Goal: Task Accomplishment & Management: Manage account settings

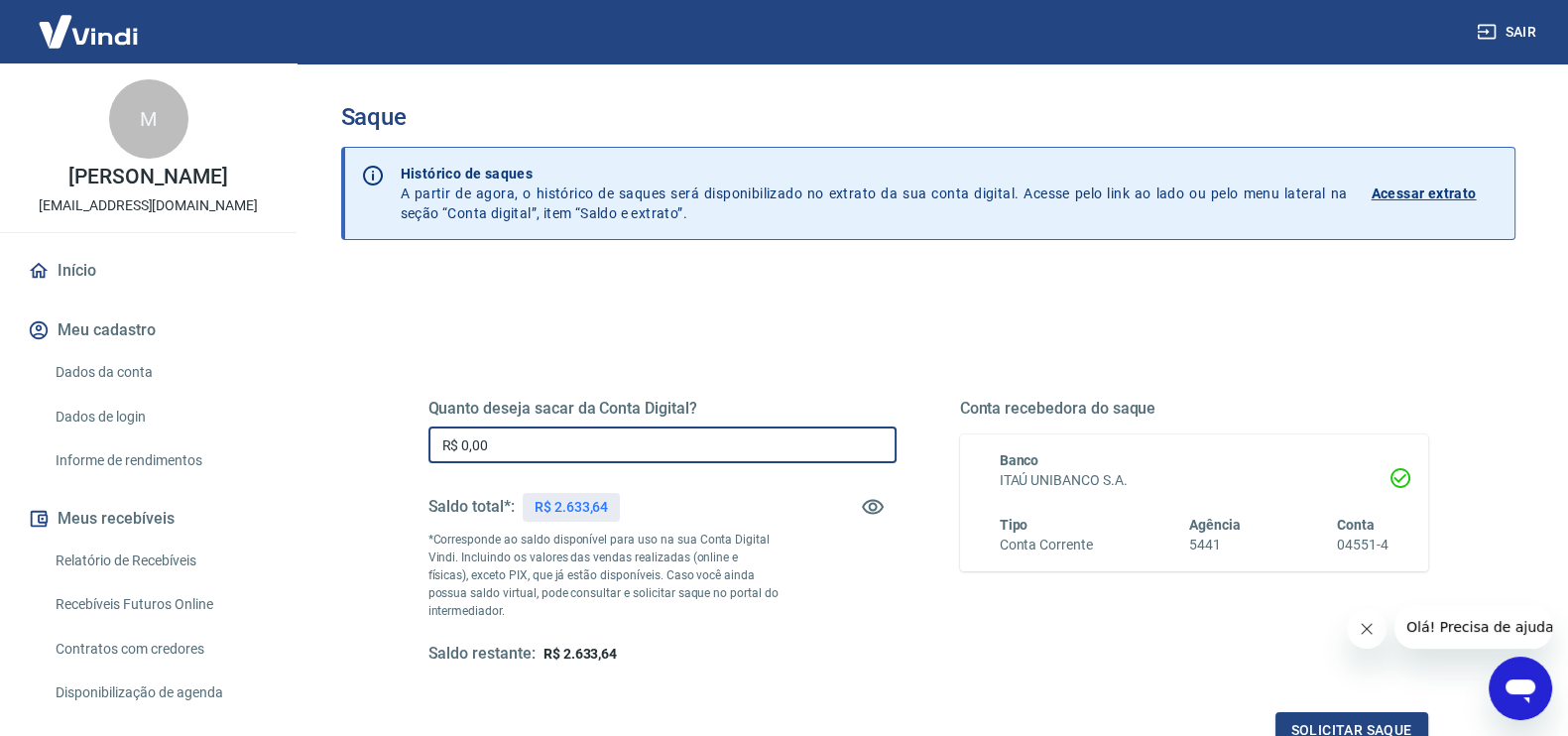
drag, startPoint x: 517, startPoint y: 440, endPoint x: 382, endPoint y: 465, distance: 137.3
click at [382, 465] on div "Quanto deseja sacar da Conta Digital? R$ 0,00 ​ Saldo total*: R$ 2.633,64 *Corr…" at bounding box center [929, 542] width 1095 height 461
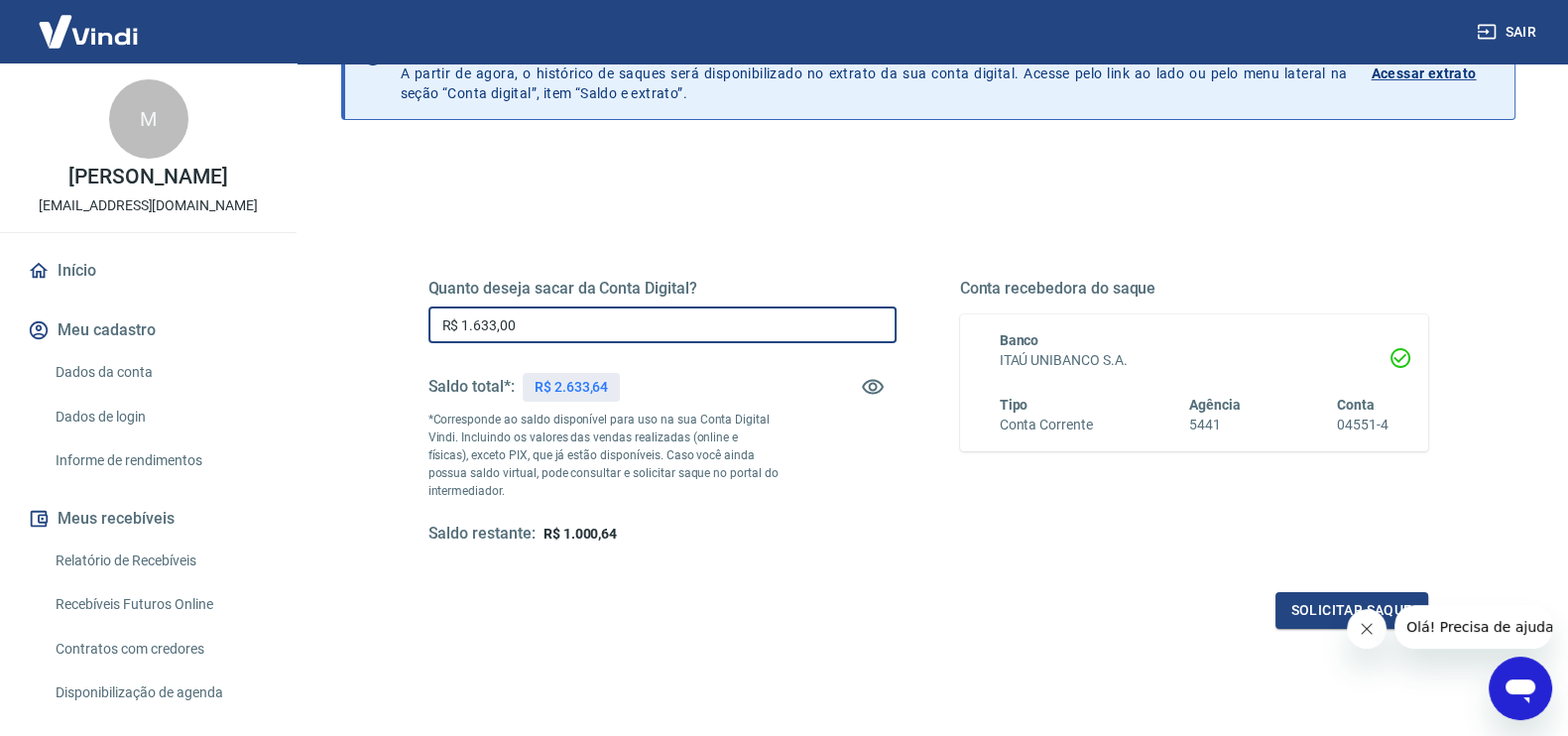
scroll to position [123, 0]
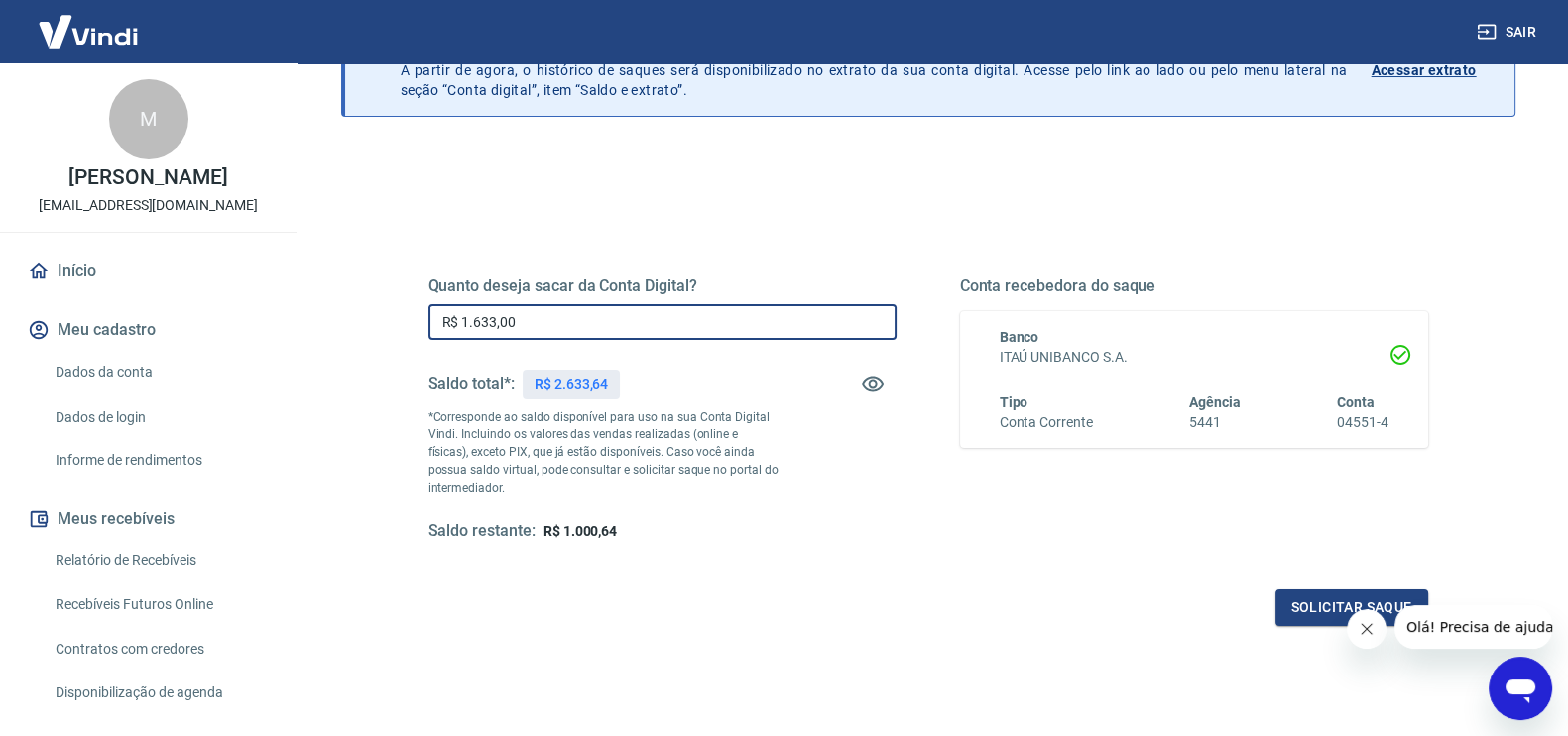
type input "R$ 1.633,00"
click at [592, 523] on span "R$ 1.000,64" at bounding box center [580, 531] width 74 height 16
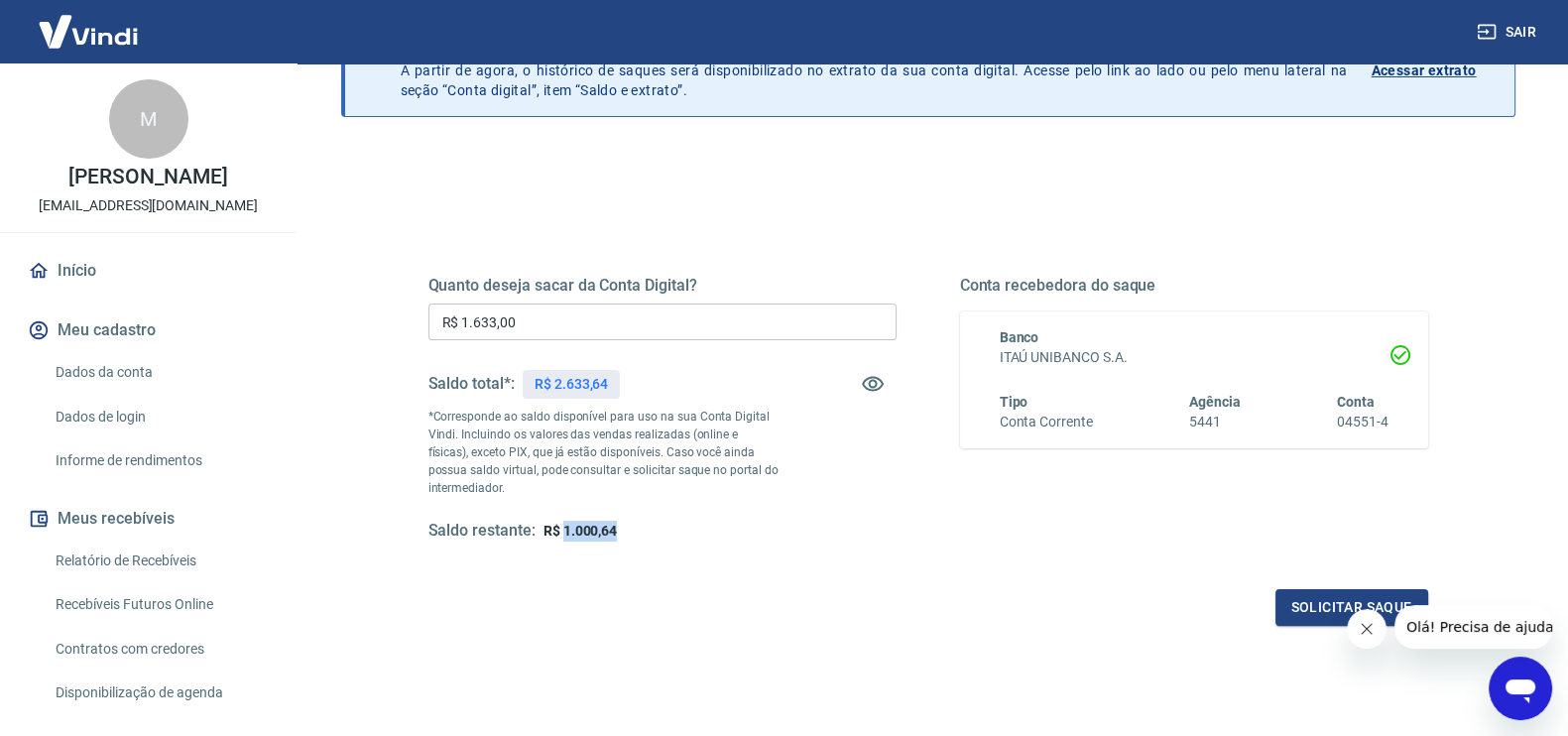
click at [592, 523] on span "R$ 1.000,64" at bounding box center [580, 531] width 74 height 16
copy span "1.000,64"
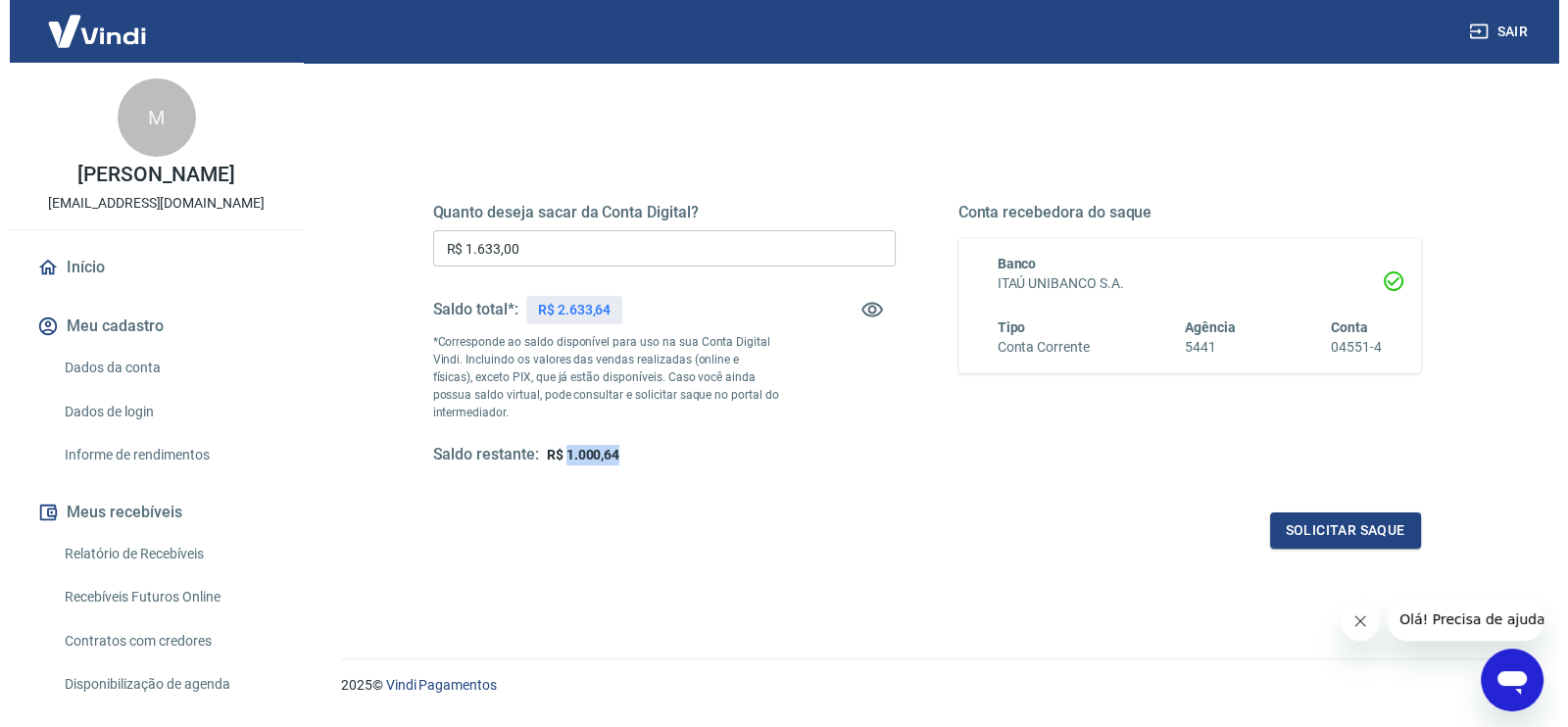
scroll to position [240, 0]
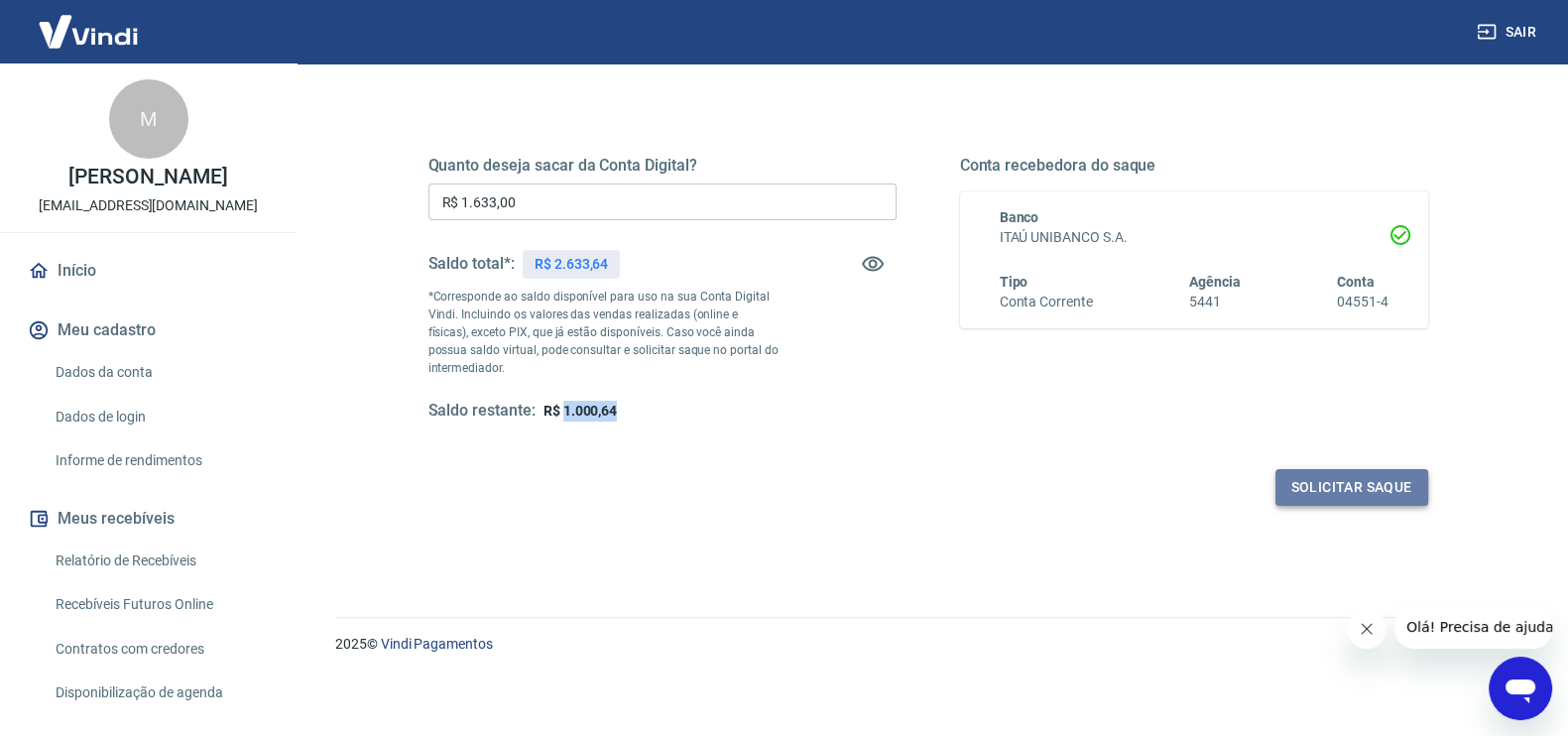
click at [1329, 483] on button "Solicitar saque" at bounding box center [1351, 487] width 152 height 37
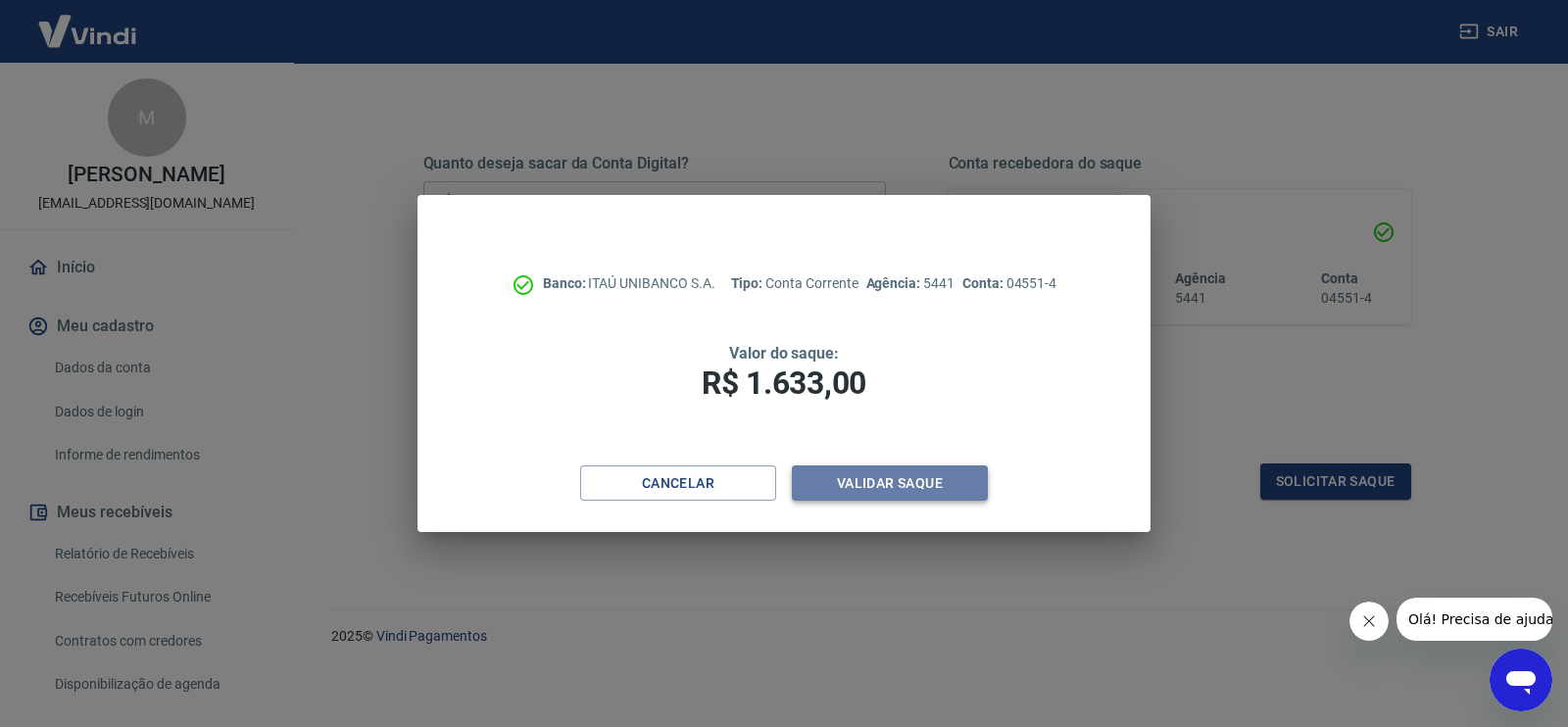
click at [864, 486] on button "Validar saque" at bounding box center [889, 483] width 196 height 36
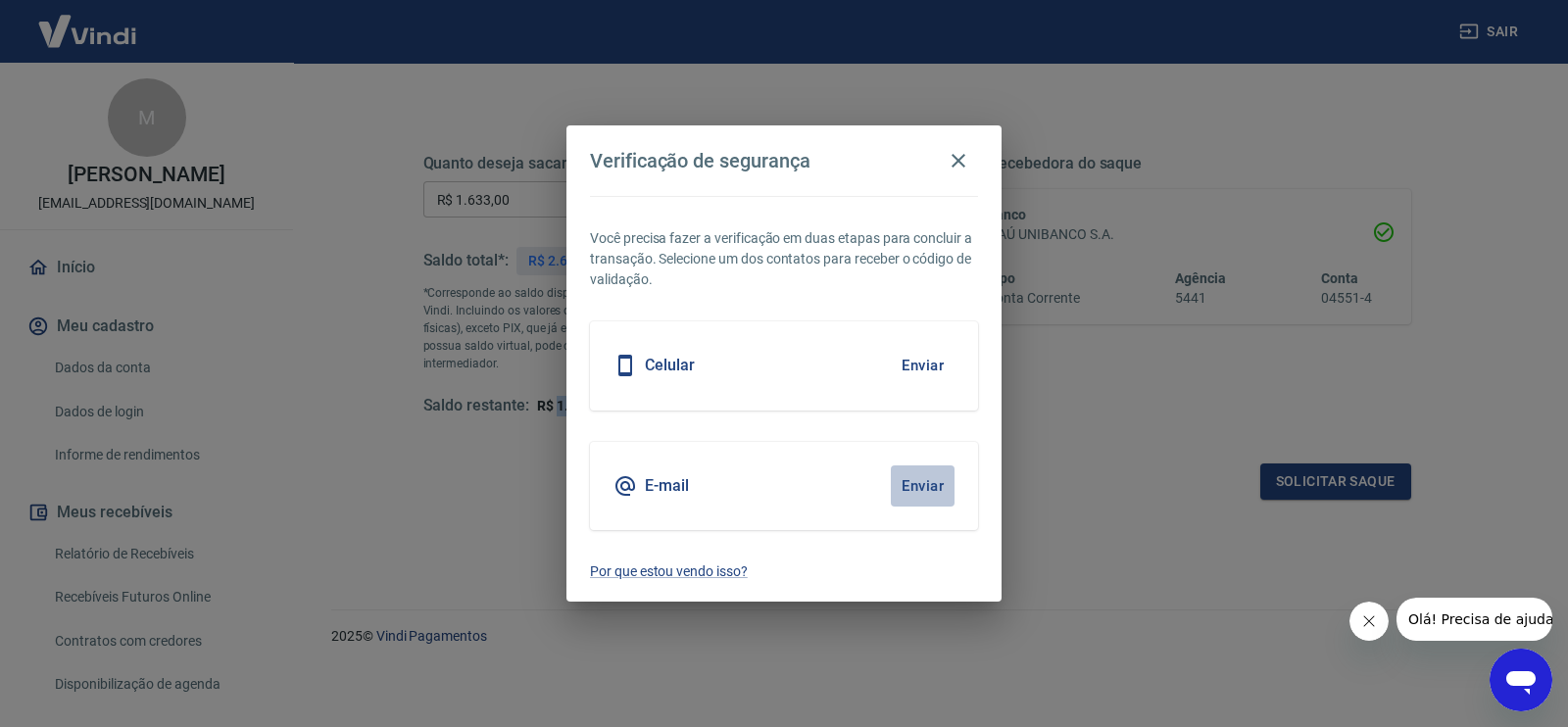
click at [932, 488] on button "Enviar" at bounding box center [923, 486] width 64 height 41
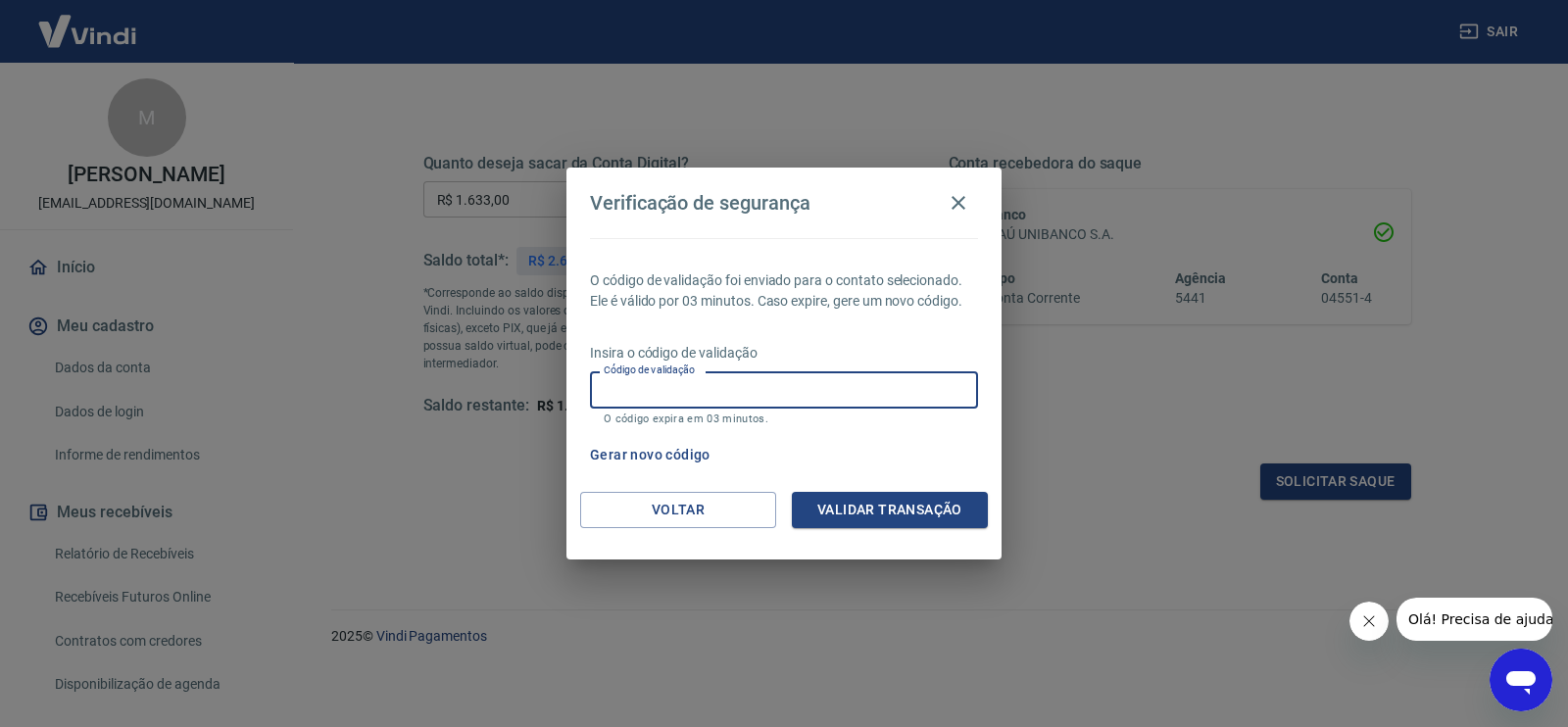
click at [621, 390] on input "Código de validação" at bounding box center [784, 390] width 389 height 36
type input "782733"
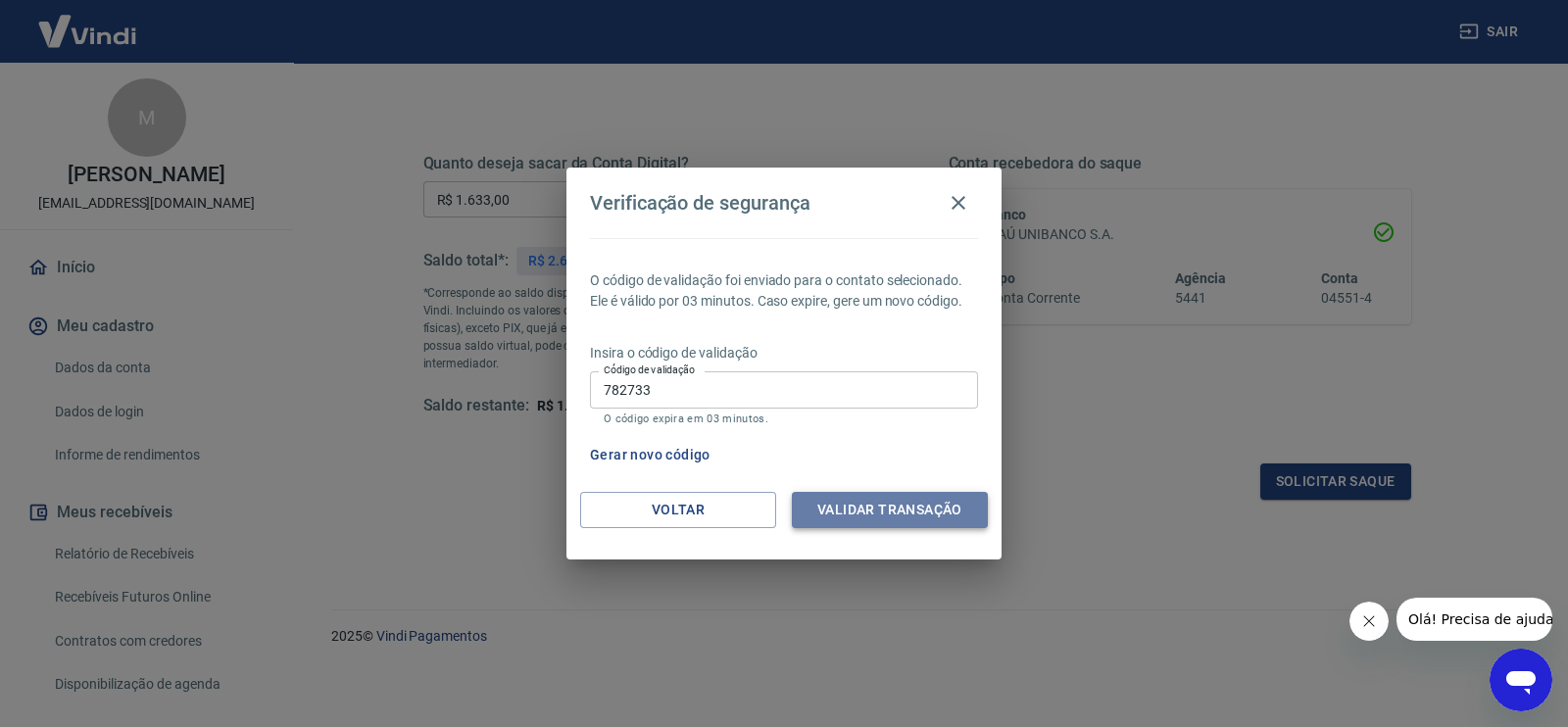
click at [901, 504] on button "Validar transação" at bounding box center [889, 510] width 196 height 36
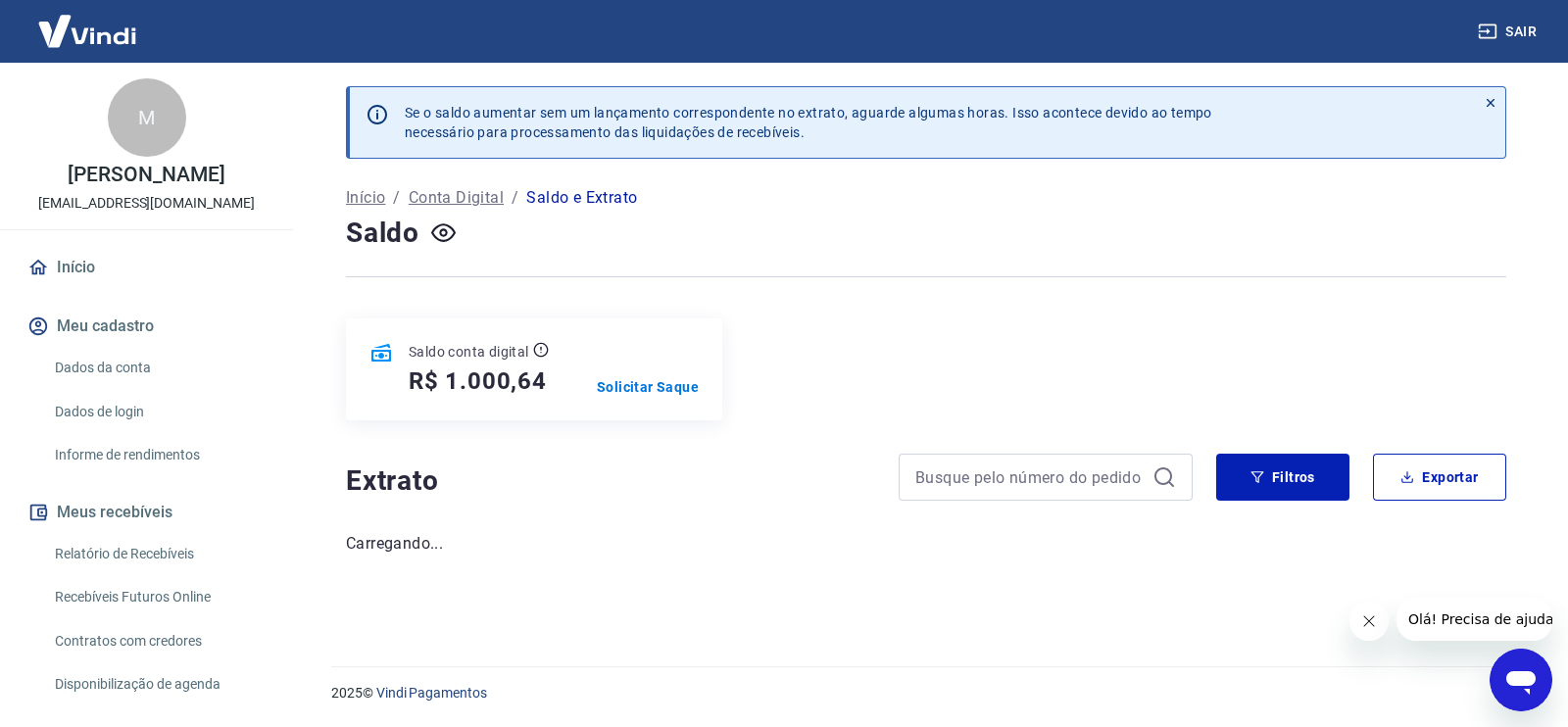
click at [465, 380] on h5 "R$ 1.000,64" at bounding box center [478, 382] width 139 height 31
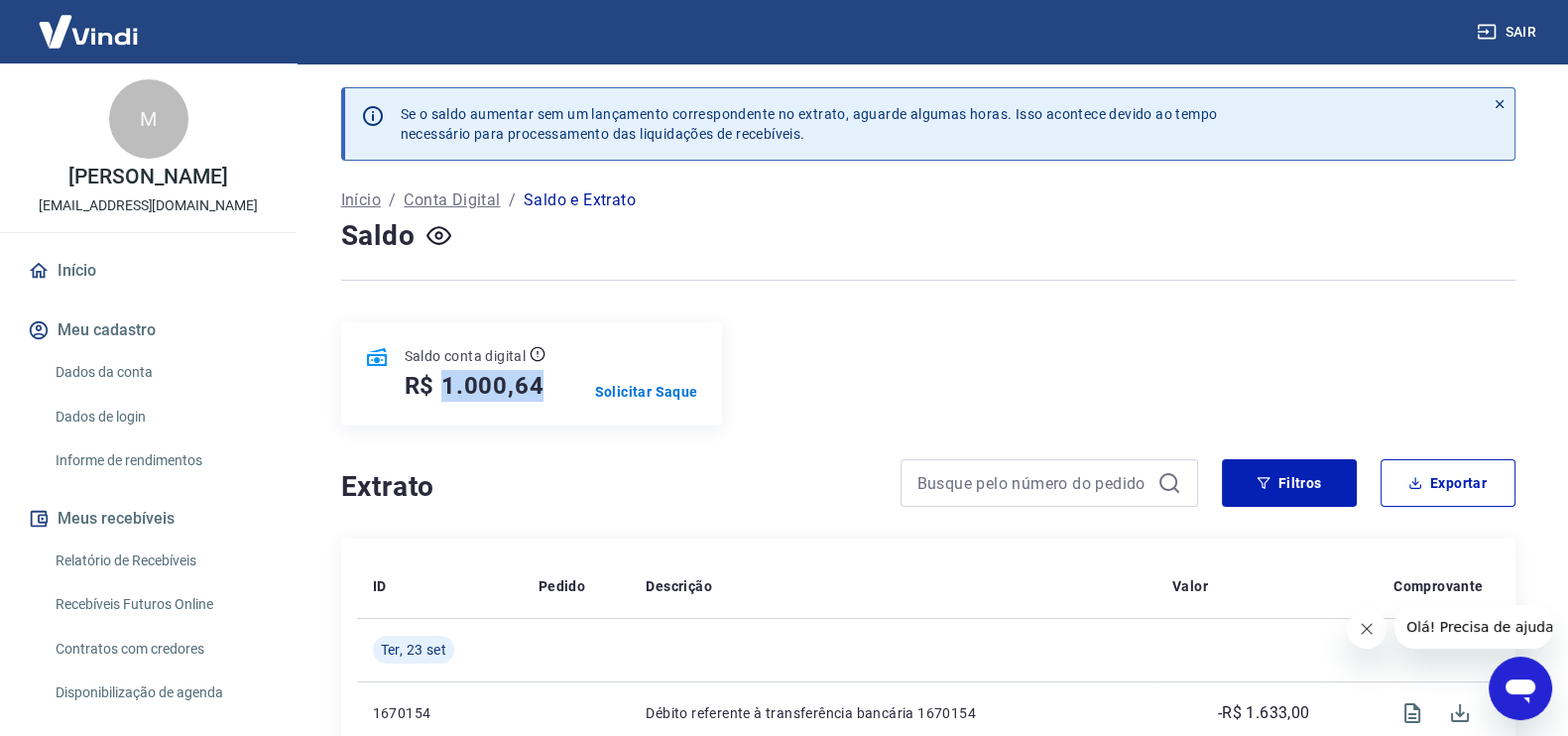
copy h5 "1.000,64"
